Goal: Task Accomplishment & Management: Use online tool/utility

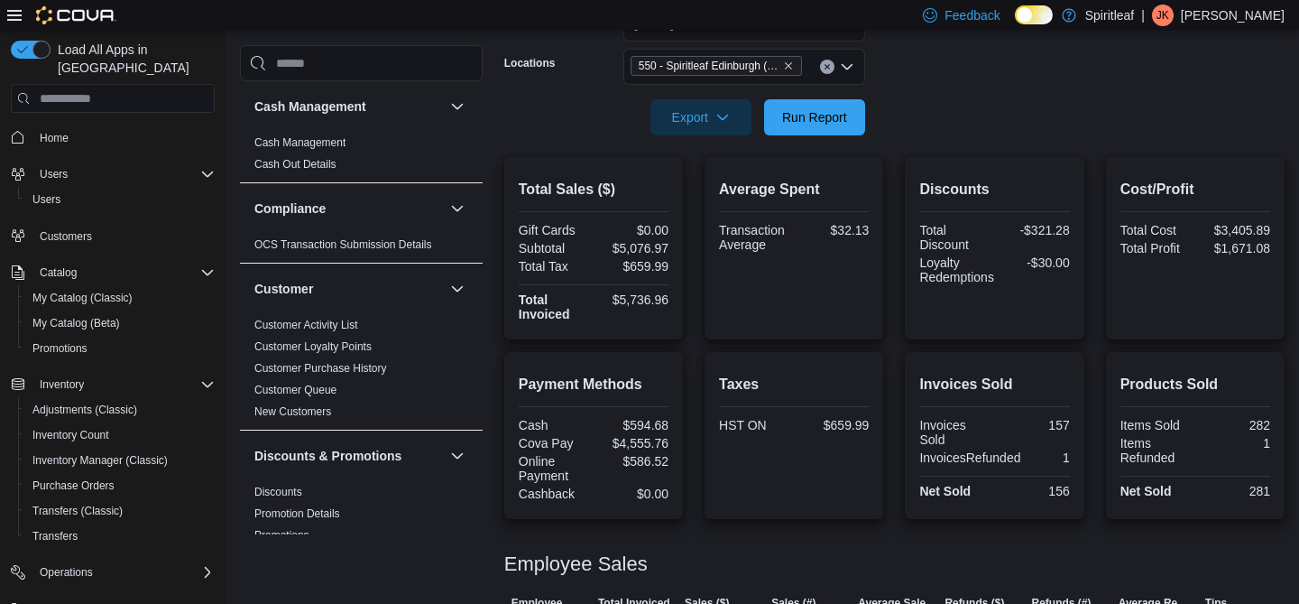
scroll to position [152, 0]
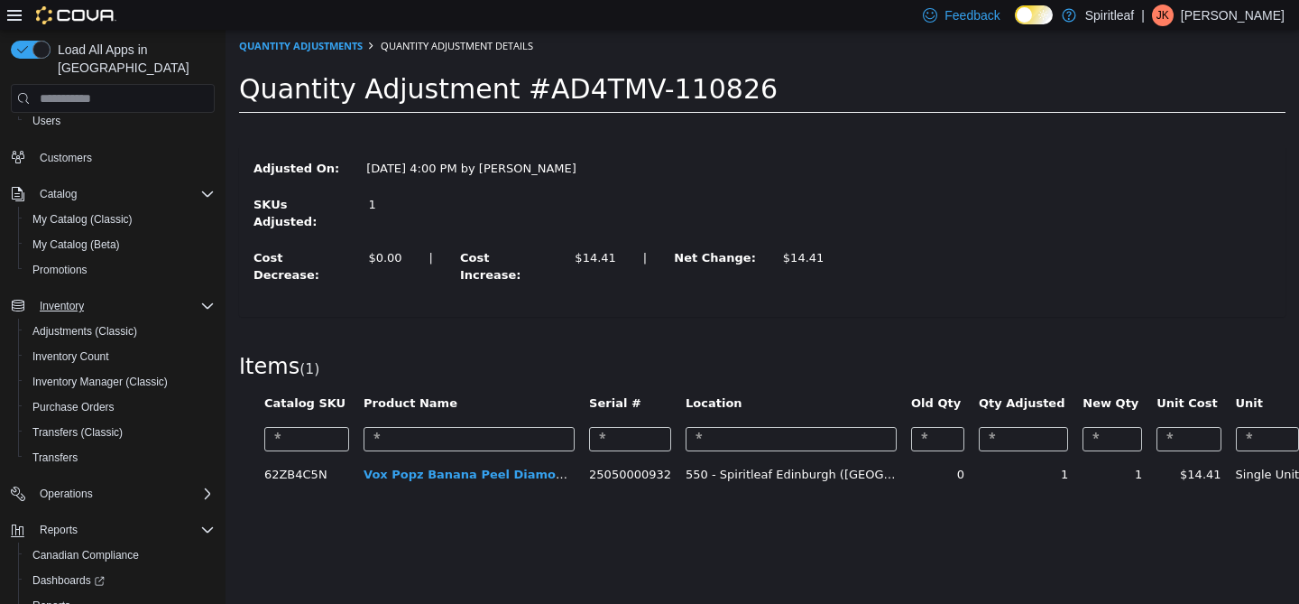
scroll to position [152, 0]
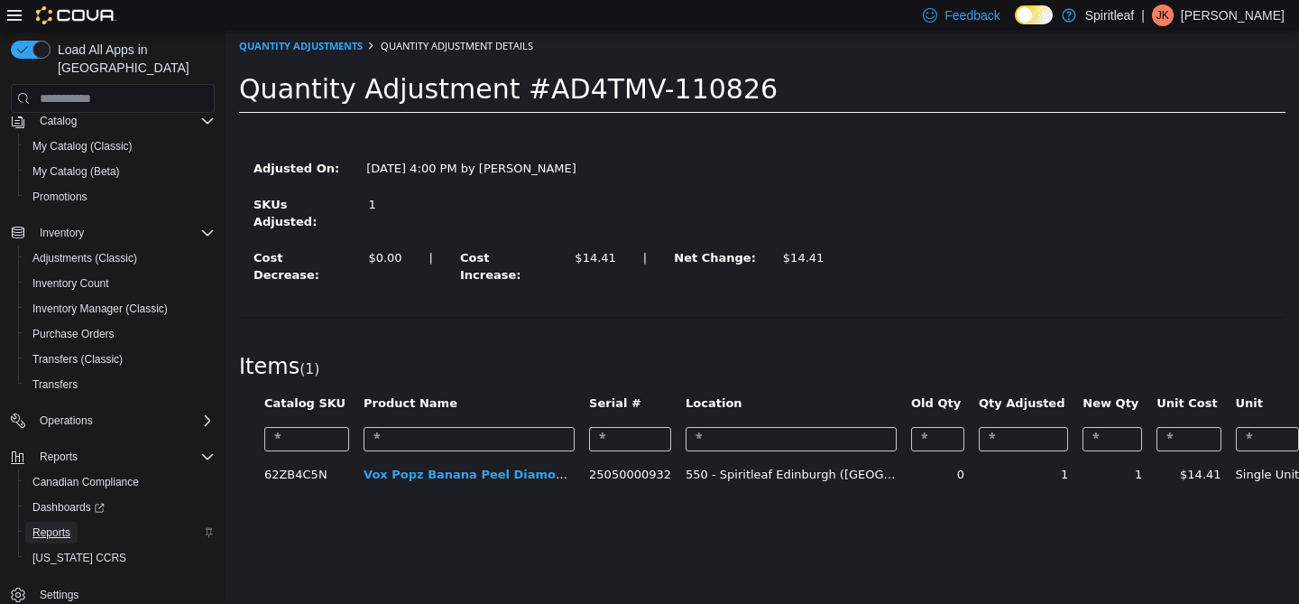
click at [59, 525] on span "Reports" at bounding box center [51, 532] width 38 height 14
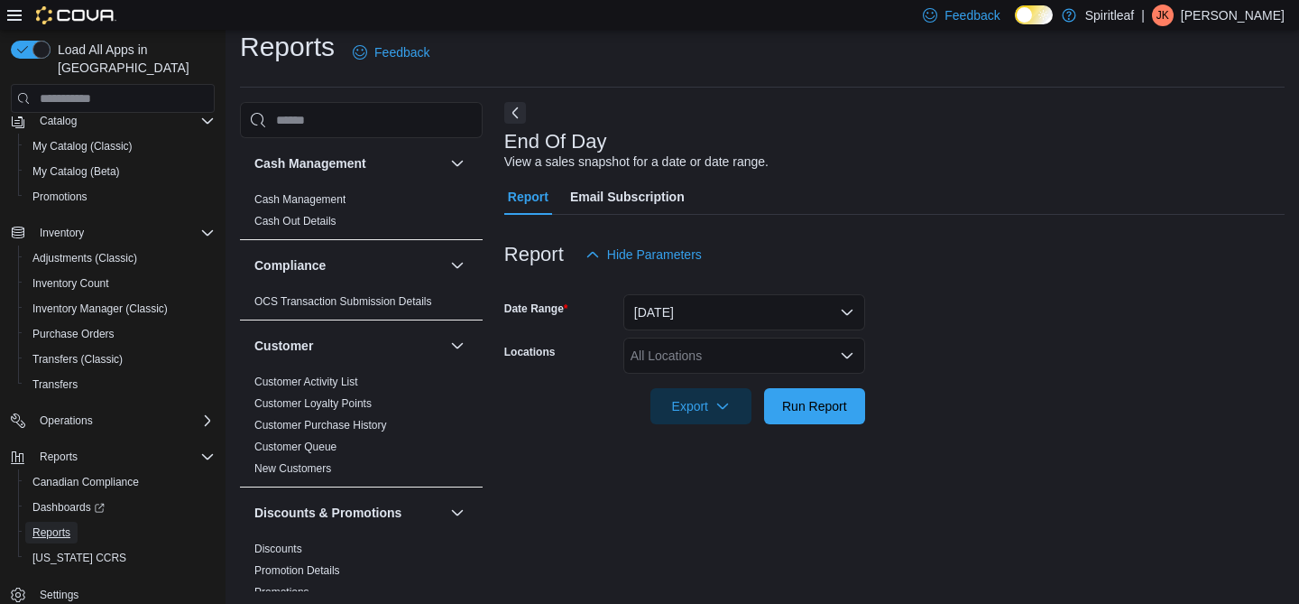
scroll to position [17, 0]
click at [678, 311] on button "[DATE]" at bounding box center [744, 310] width 242 height 36
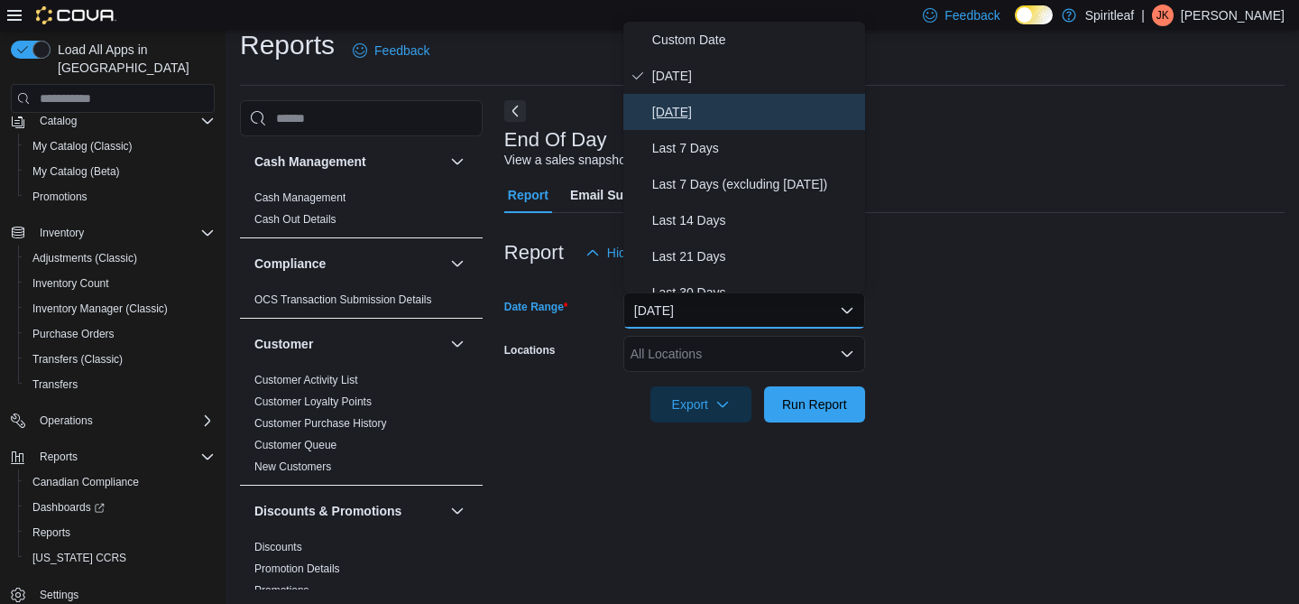
click at [702, 115] on span "[DATE]" at bounding box center [755, 112] width 206 height 22
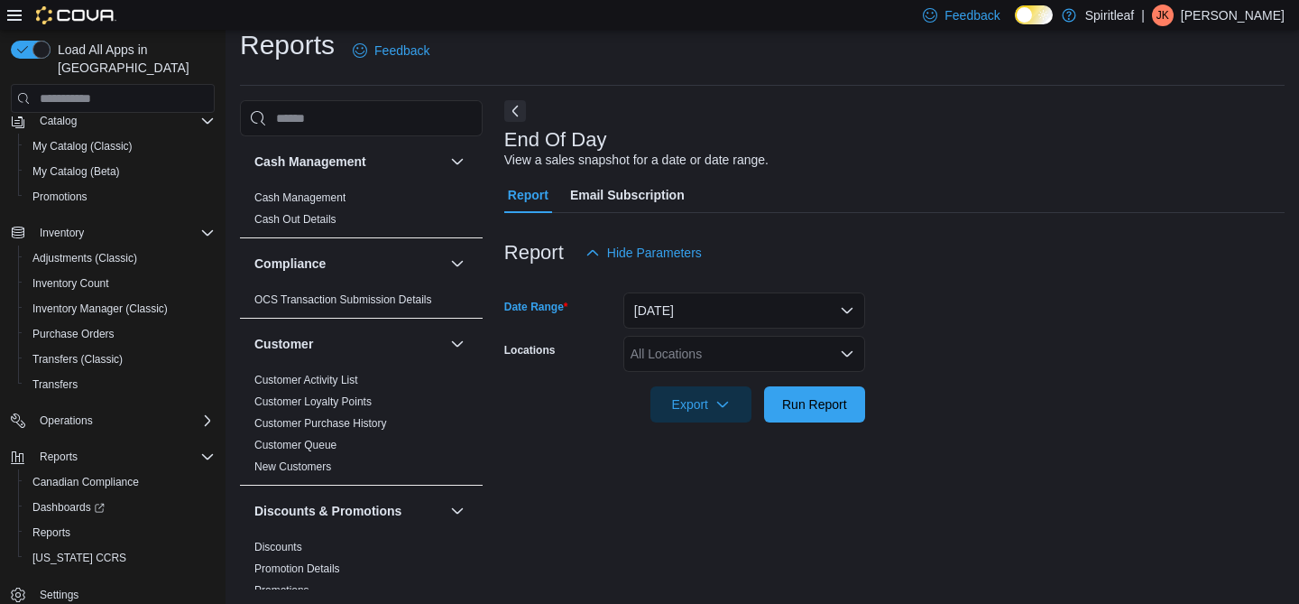
click at [675, 348] on div "All Locations" at bounding box center [744, 354] width 242 height 36
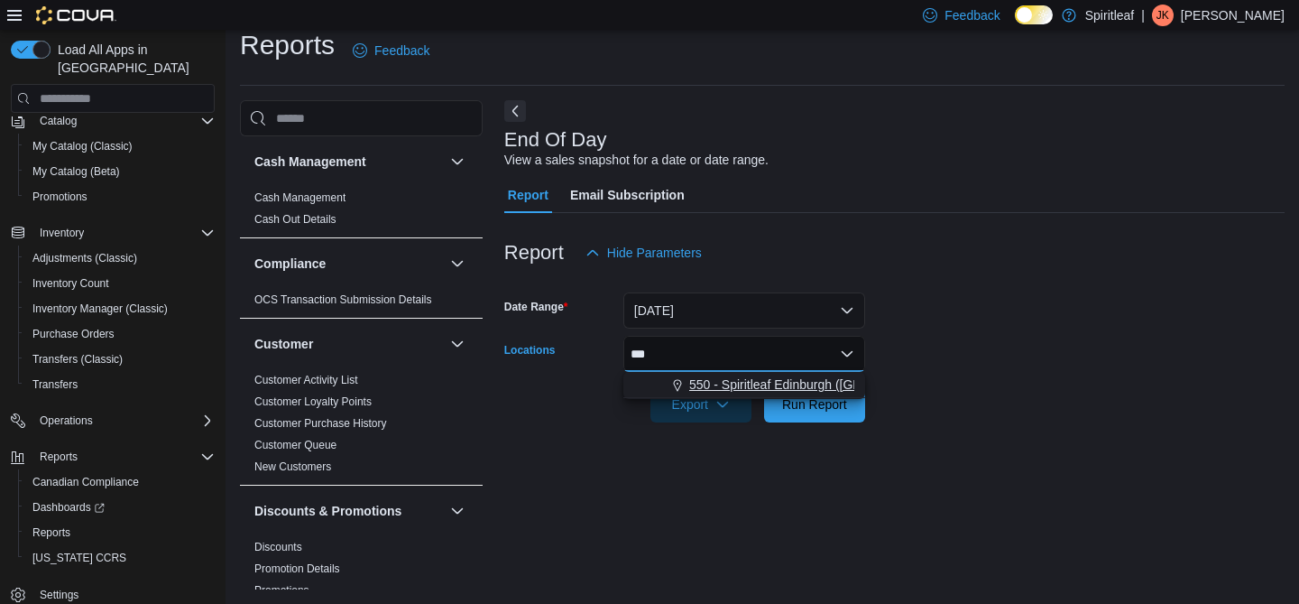
type input "***"
click at [702, 377] on span "550 - Spiritleaf Edinburgh ([GEOGRAPHIC_DATA])" at bounding box center [832, 384] width 286 height 18
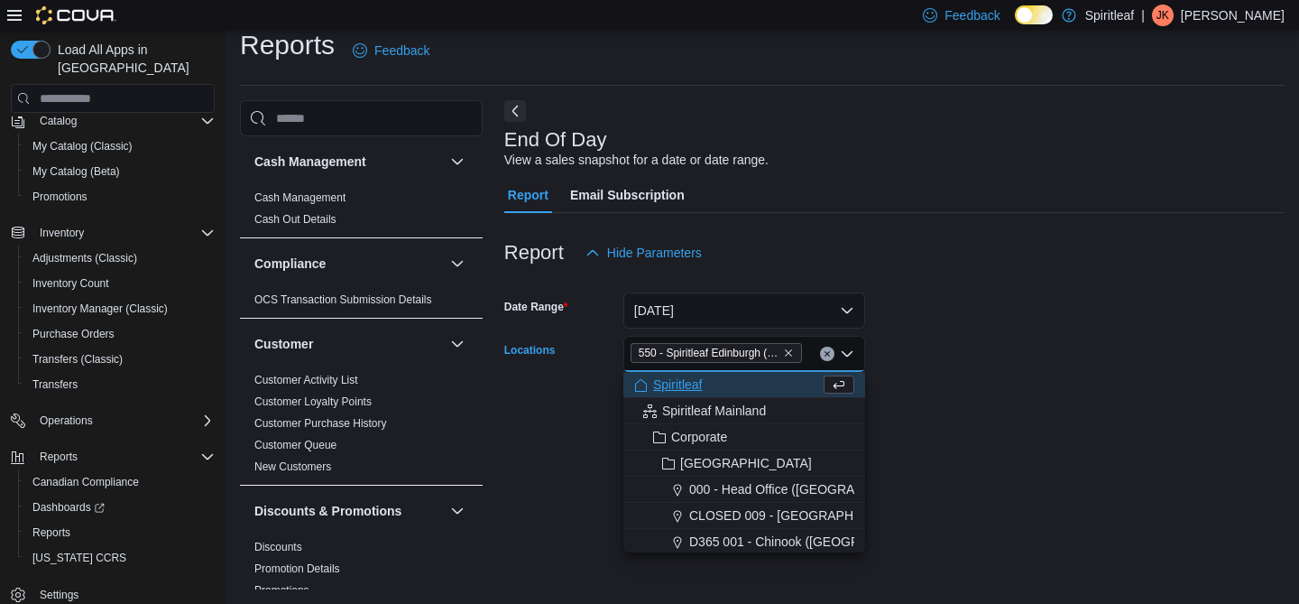
click at [856, 384] on button "Spiritleaf" at bounding box center [744, 385] width 242 height 26
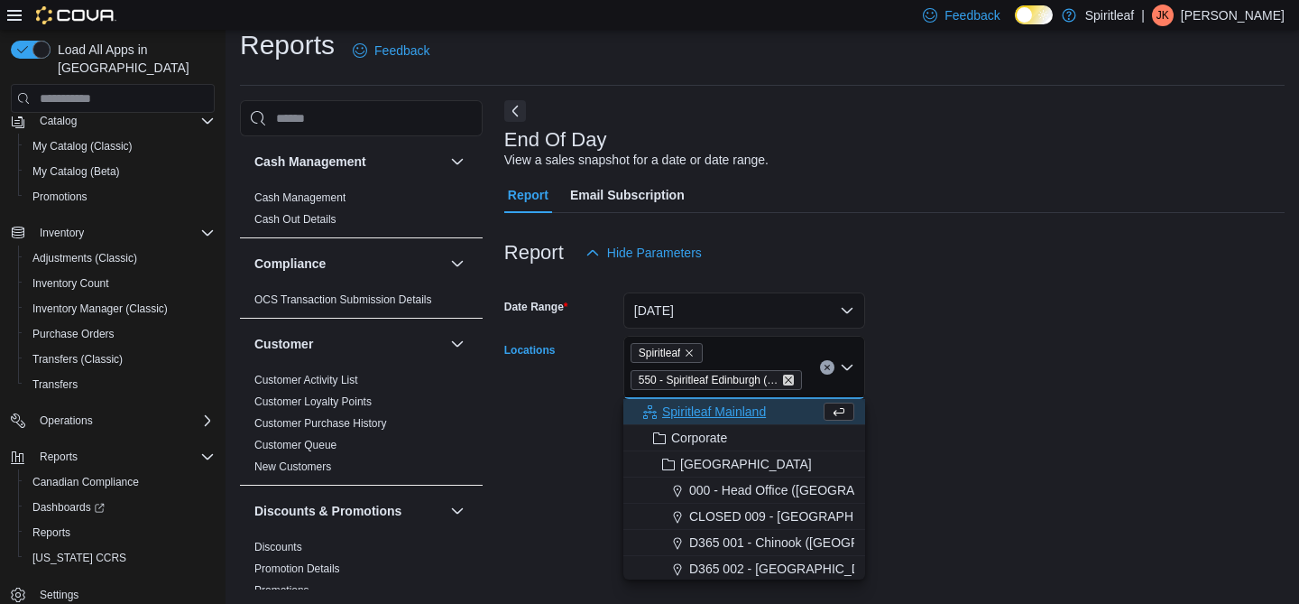
click at [792, 380] on icon "Remove 550 - Spiritleaf Edinburgh (South Guelph) from selection in this group" at bounding box center [788, 379] width 11 height 11
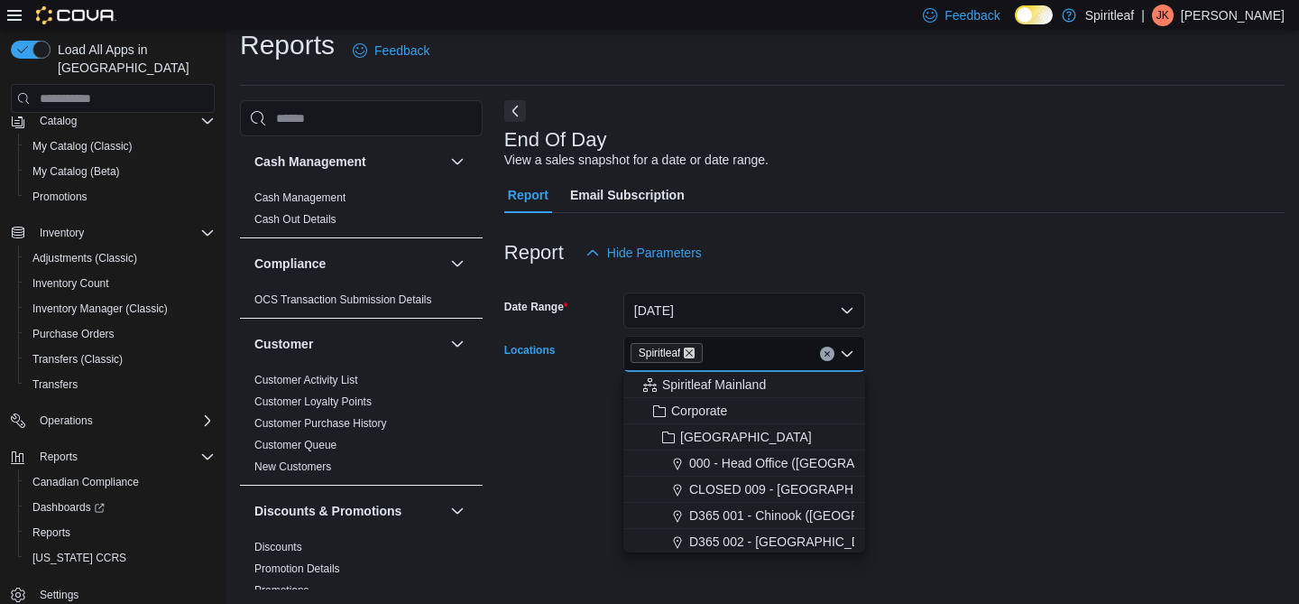
click at [695, 355] on icon "Remove Spiritleaf from selection in this group" at bounding box center [689, 352] width 11 height 11
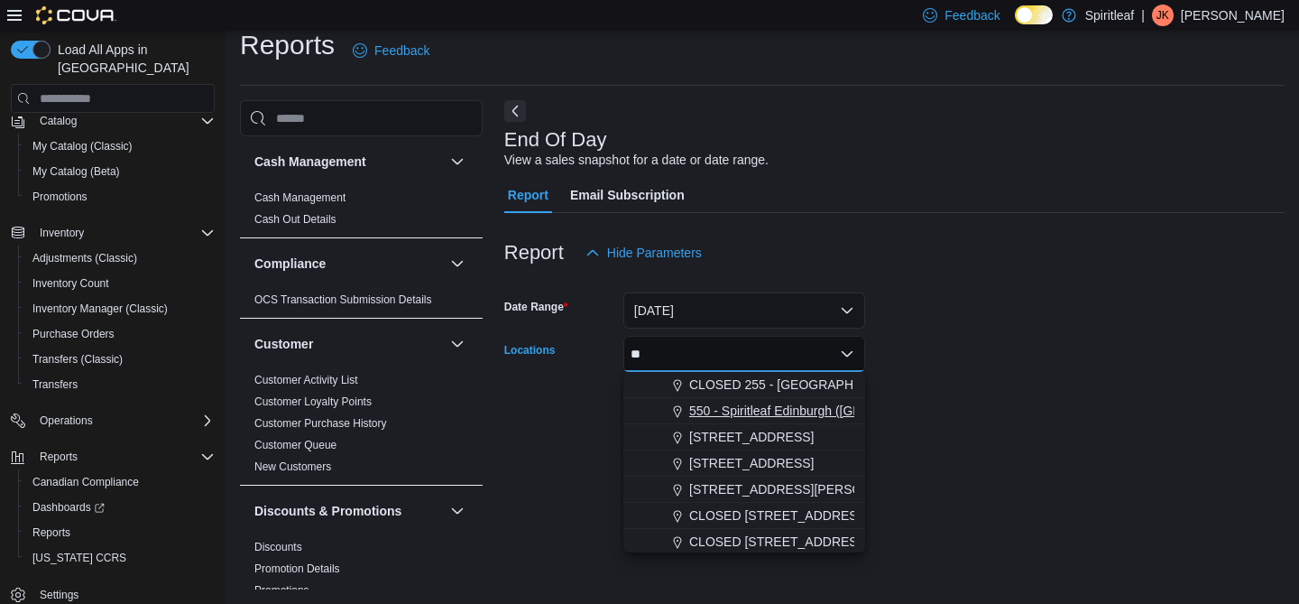
type input "**"
click at [770, 406] on span "550 - Spiritleaf Edinburgh ([GEOGRAPHIC_DATA])" at bounding box center [832, 410] width 286 height 18
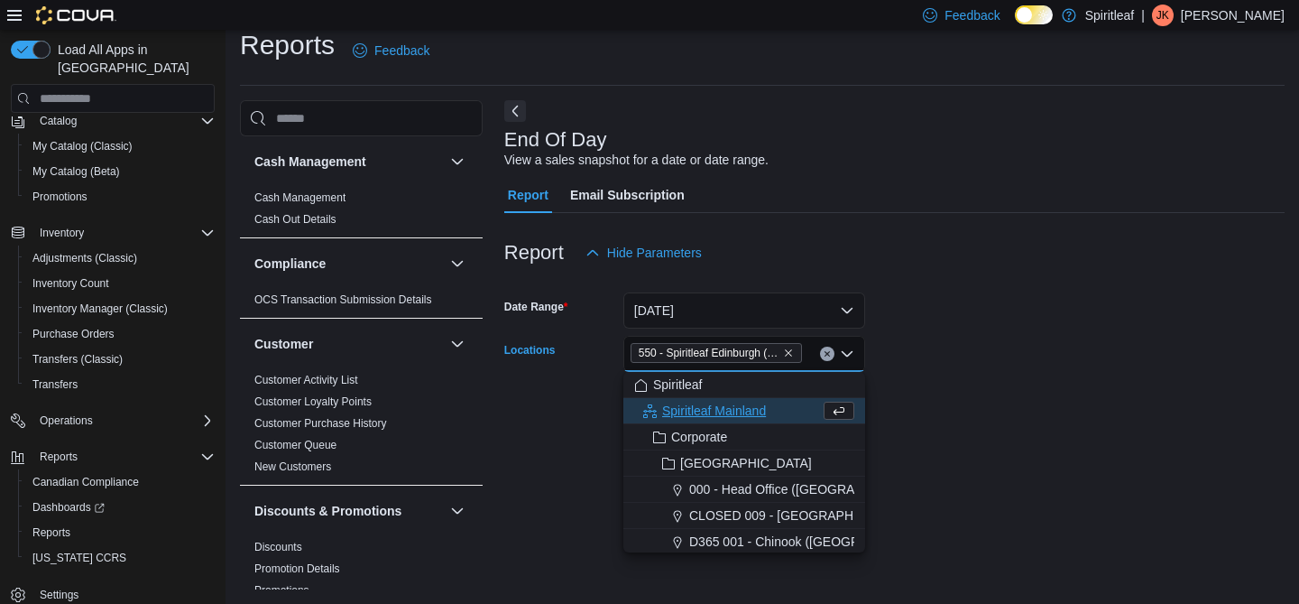
click at [898, 377] on div at bounding box center [894, 379] width 780 height 14
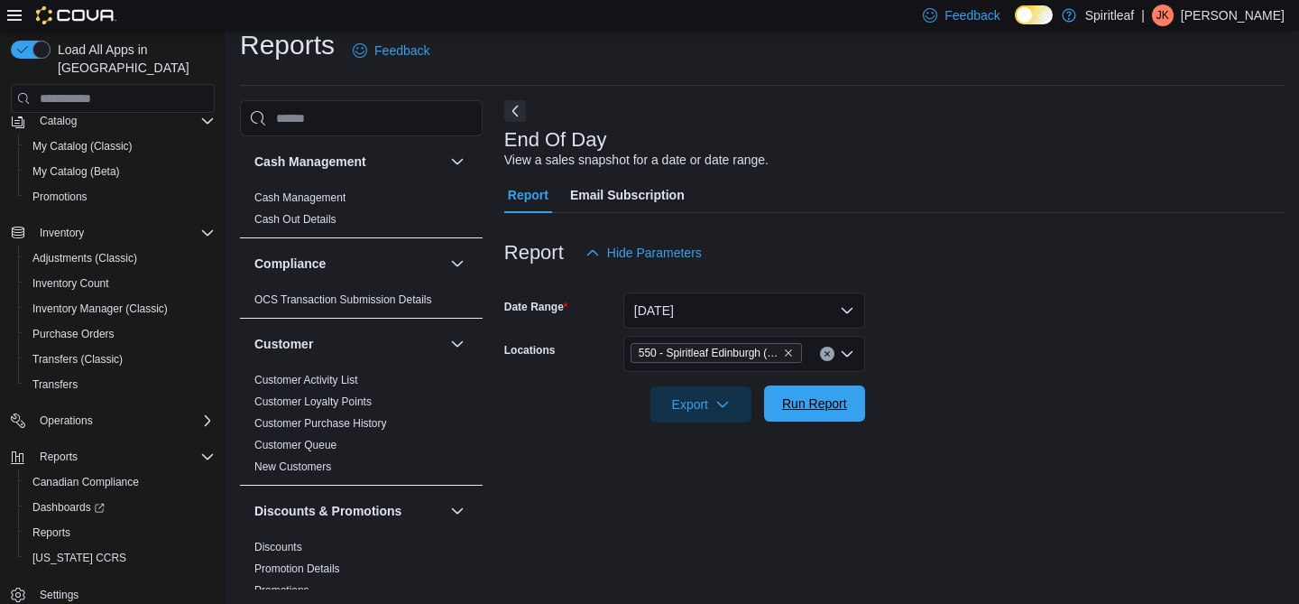
click at [818, 398] on span "Run Report" at bounding box center [814, 403] width 65 height 18
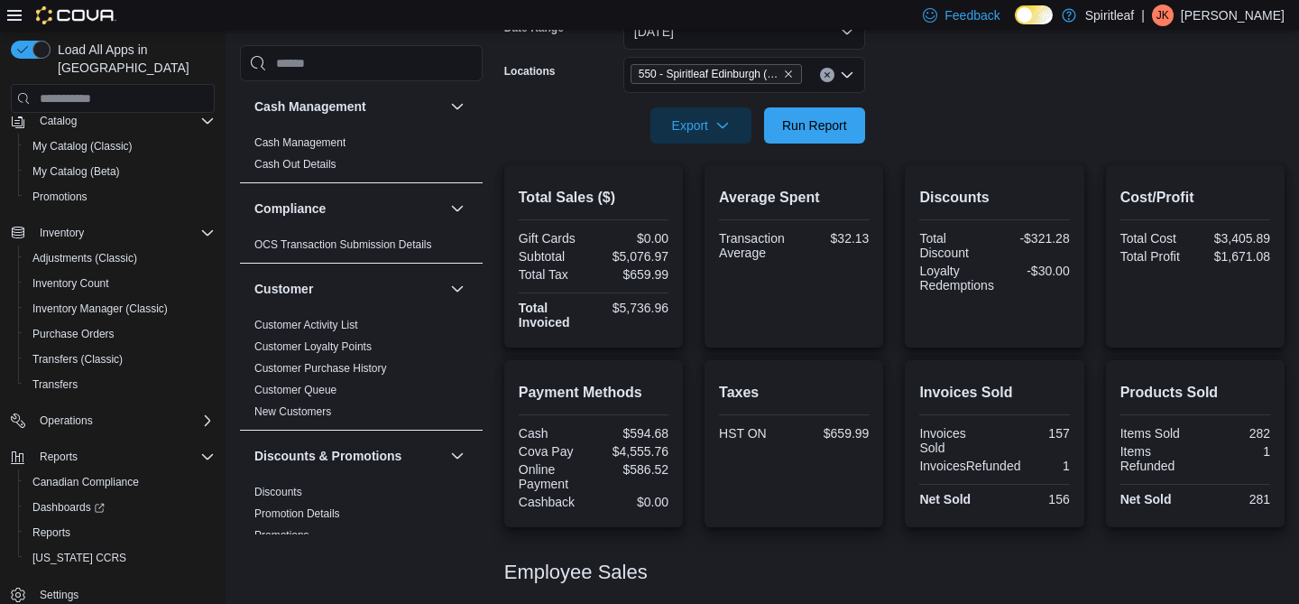
scroll to position [301, 0]
